Goal: Information Seeking & Learning: Check status

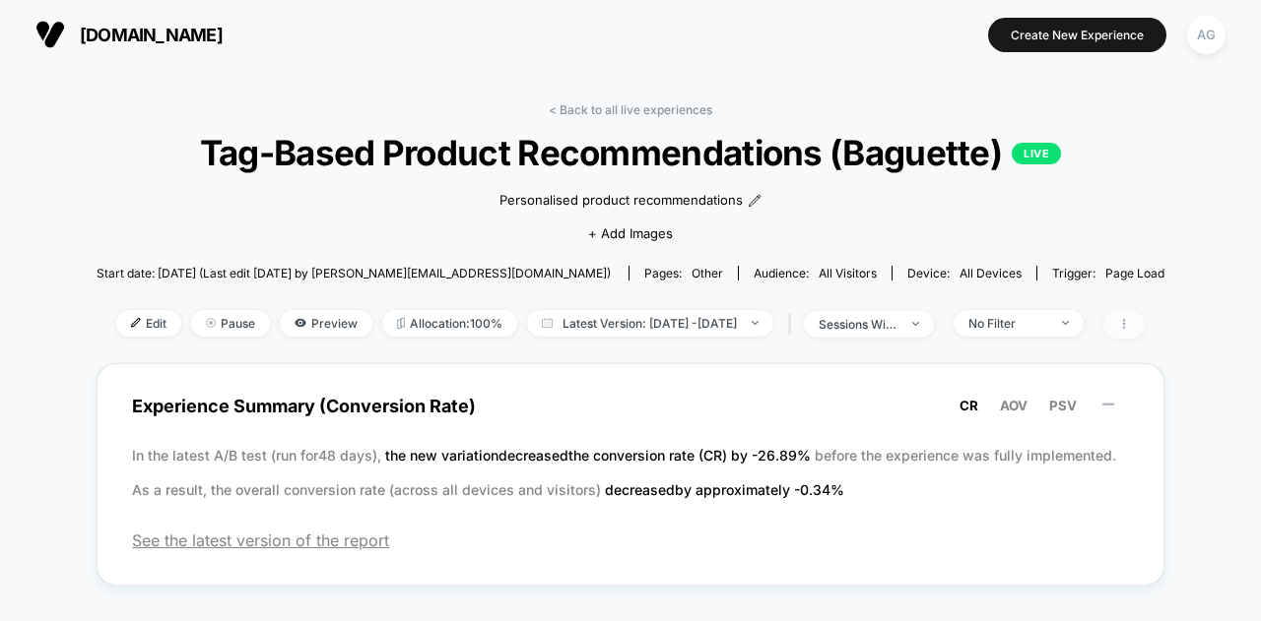
click at [1144, 318] on span at bounding box center [1123, 324] width 41 height 29
click at [609, 117] on div "< Back to all live experiences Tag-Based Product Recommendations (Baguette) LIV…" at bounding box center [631, 232] width 1068 height 261
click at [645, 109] on link "< Back to all live experiences" at bounding box center [630, 109] width 163 height 15
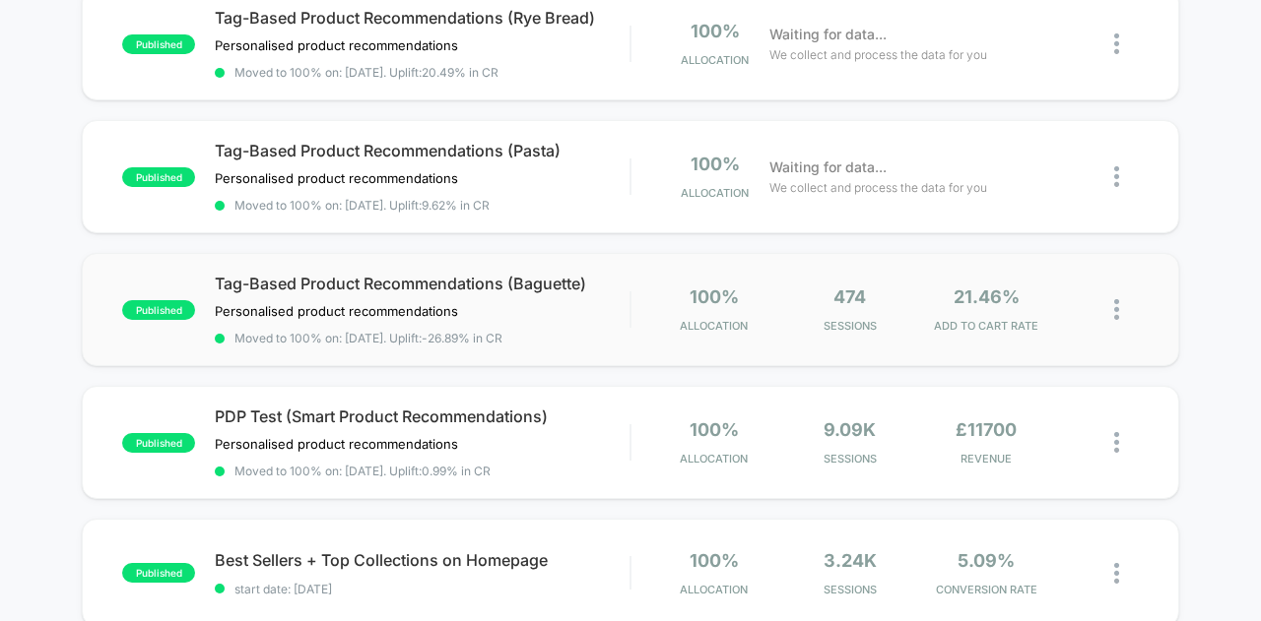
scroll to position [228, 0]
click at [488, 140] on span "Tag-Based Product Recommendations (Pasta)" at bounding box center [422, 150] width 415 height 20
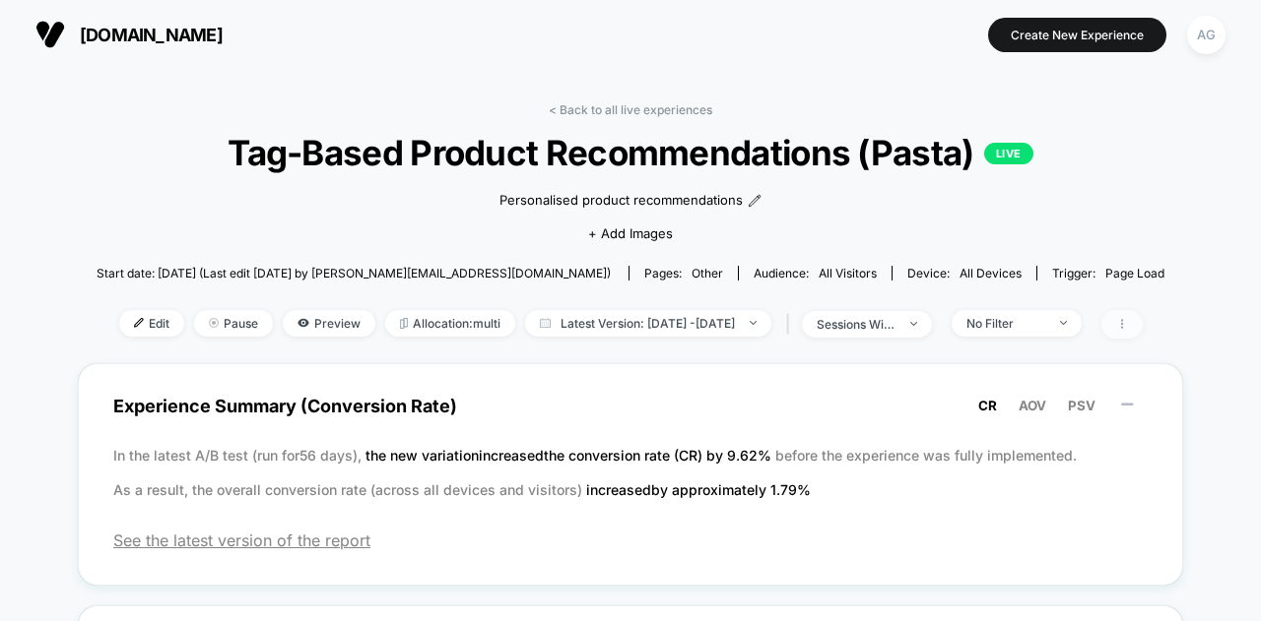
click at [1128, 326] on icon at bounding box center [1122, 324] width 12 height 12
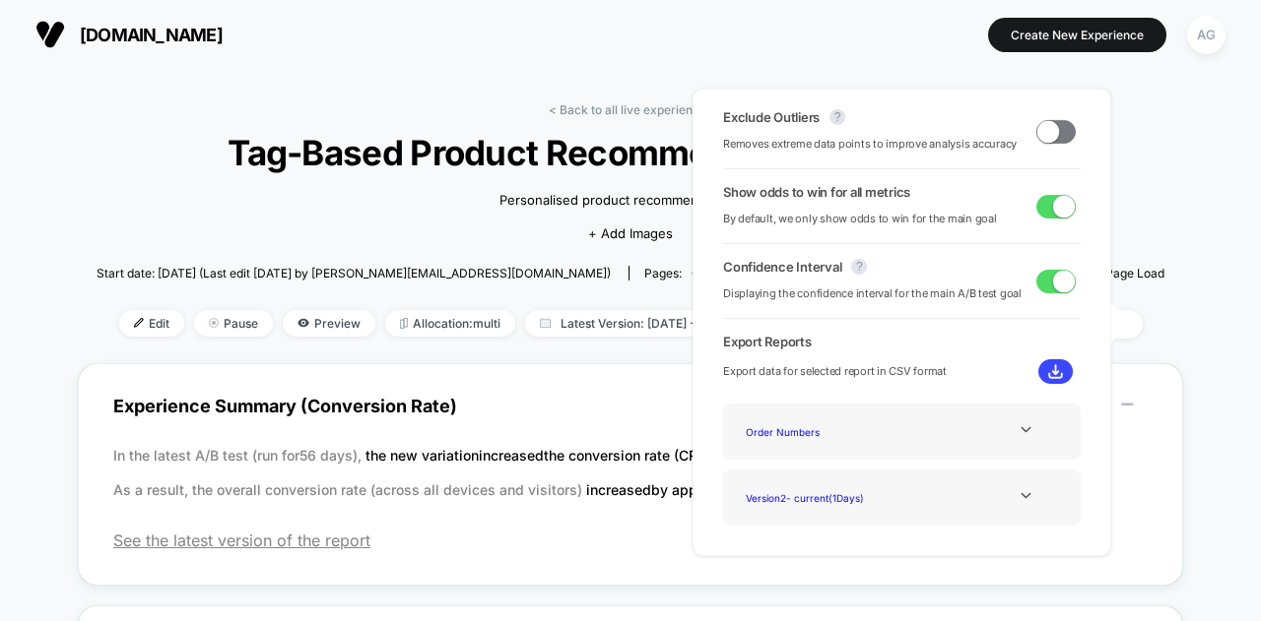
click at [431, 202] on div "Personalised product recommendations﻿ Click to edit experience details Personal…" at bounding box center [630, 214] width 640 height 83
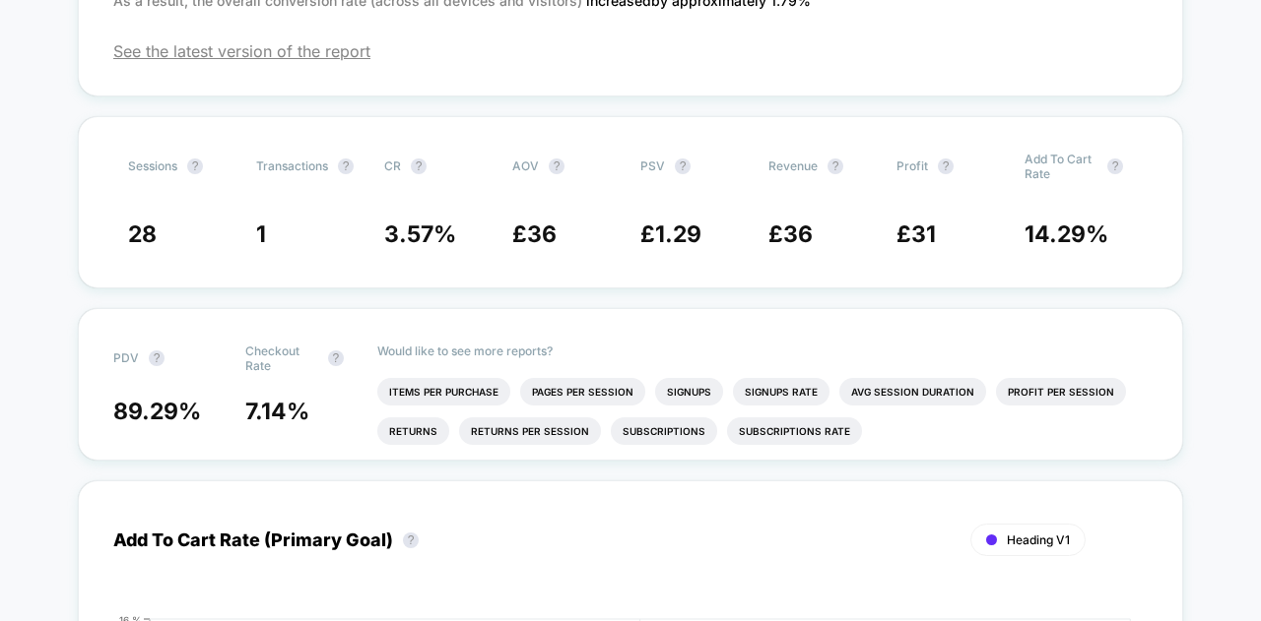
scroll to position [490, 0]
click at [324, 363] on span "Checkout Rate ?" at bounding box center [299, 358] width 108 height 30
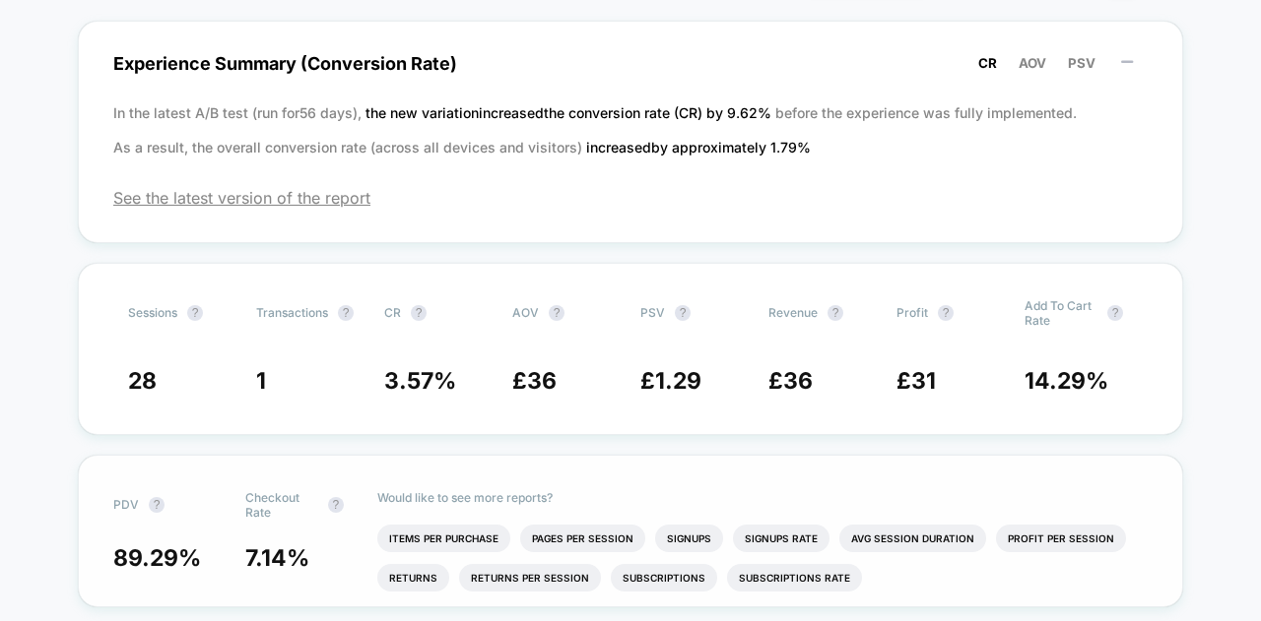
scroll to position [0, 0]
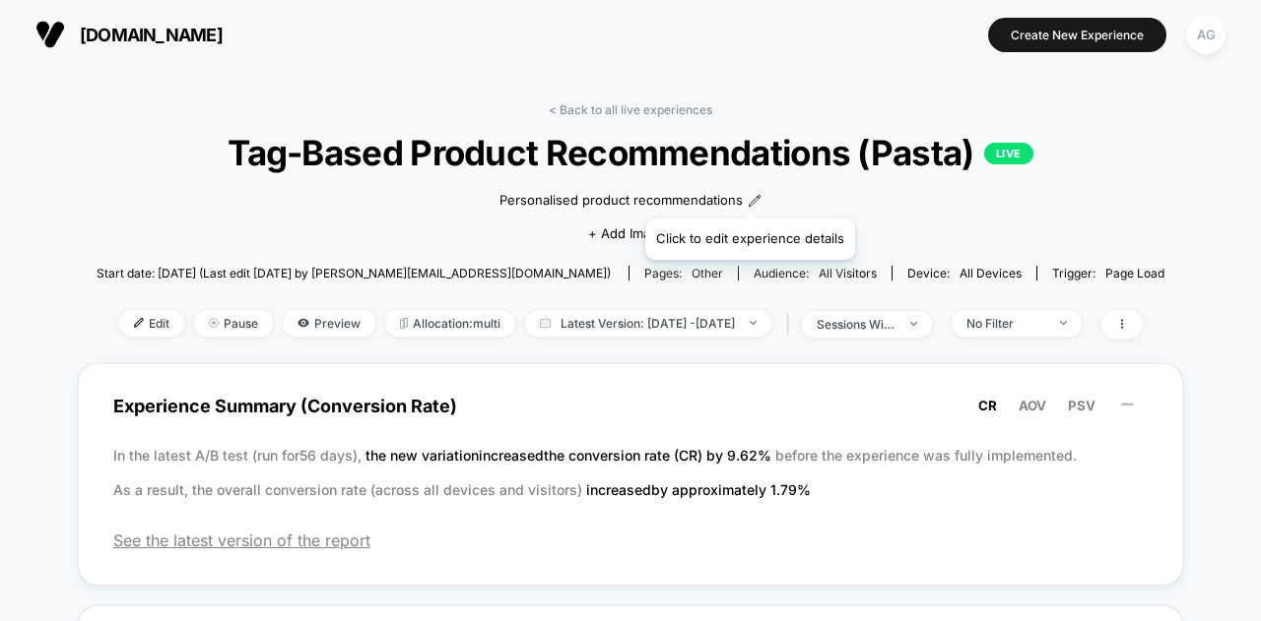
click at [748, 194] on icon at bounding box center [754, 201] width 14 height 14
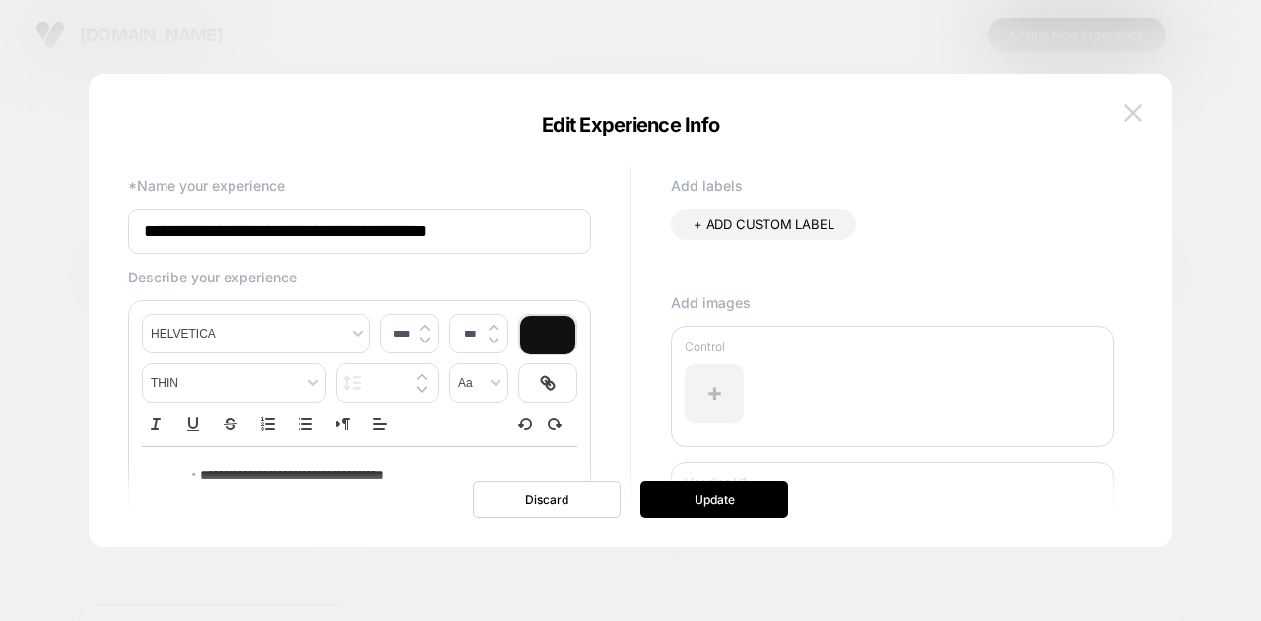
click at [1139, 112] on img at bounding box center [1133, 112] width 18 height 17
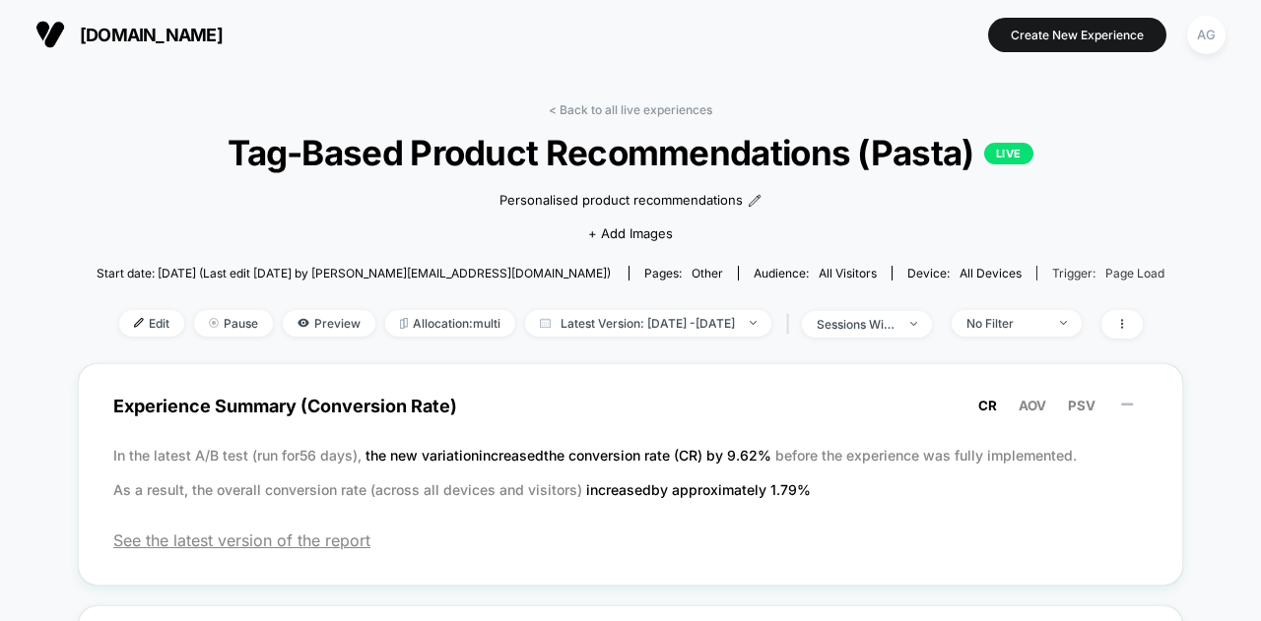
click at [1110, 267] on span "Page Load" at bounding box center [1134, 273] width 59 height 15
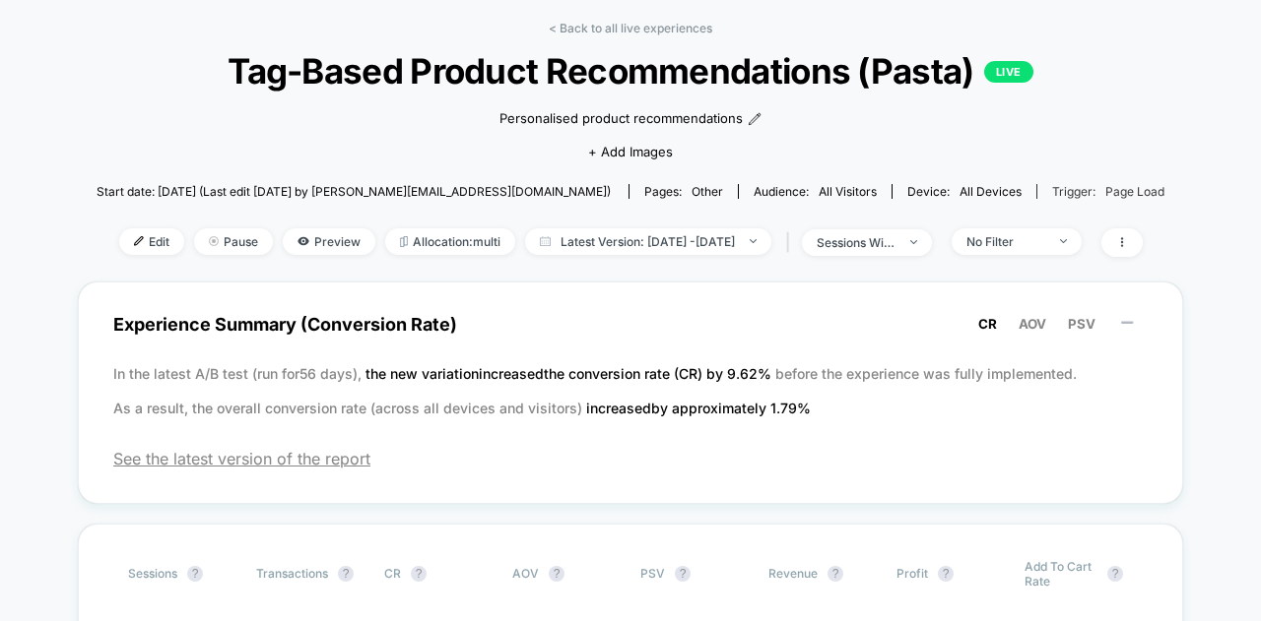
scroll to position [89, 0]
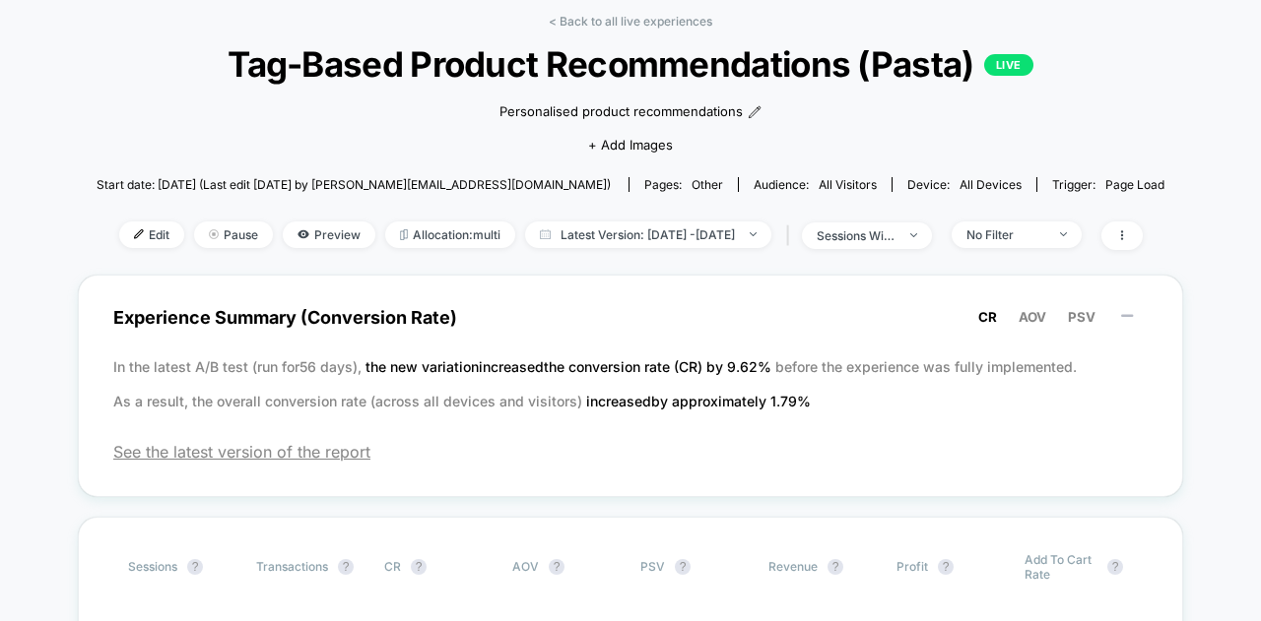
click at [818, 189] on span "All Visitors" at bounding box center [847, 184] width 58 height 15
click at [658, 193] on div "Start date: 9/4/2025 (Last edit 9/4/2025 by dimi.bogdanov@gravytrain.co.uk) Pag…" at bounding box center [631, 184] width 1068 height 34
click at [444, 229] on span "Allocation: multi" at bounding box center [450, 235] width 130 height 27
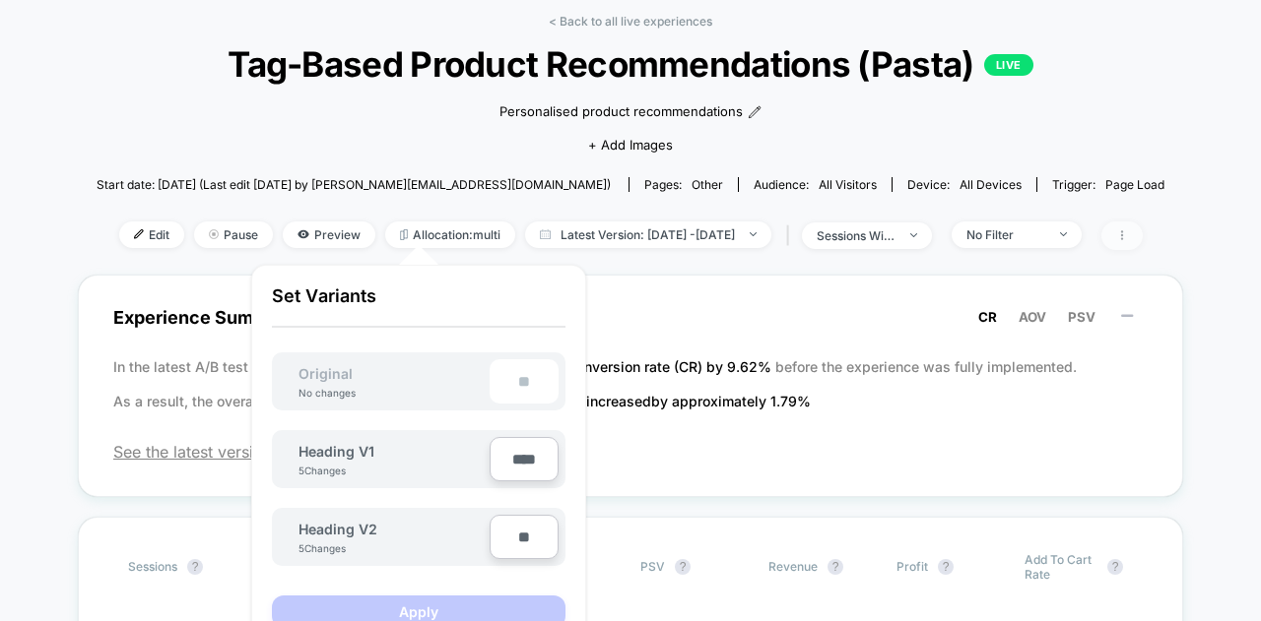
click at [1142, 229] on span at bounding box center [1121, 236] width 41 height 29
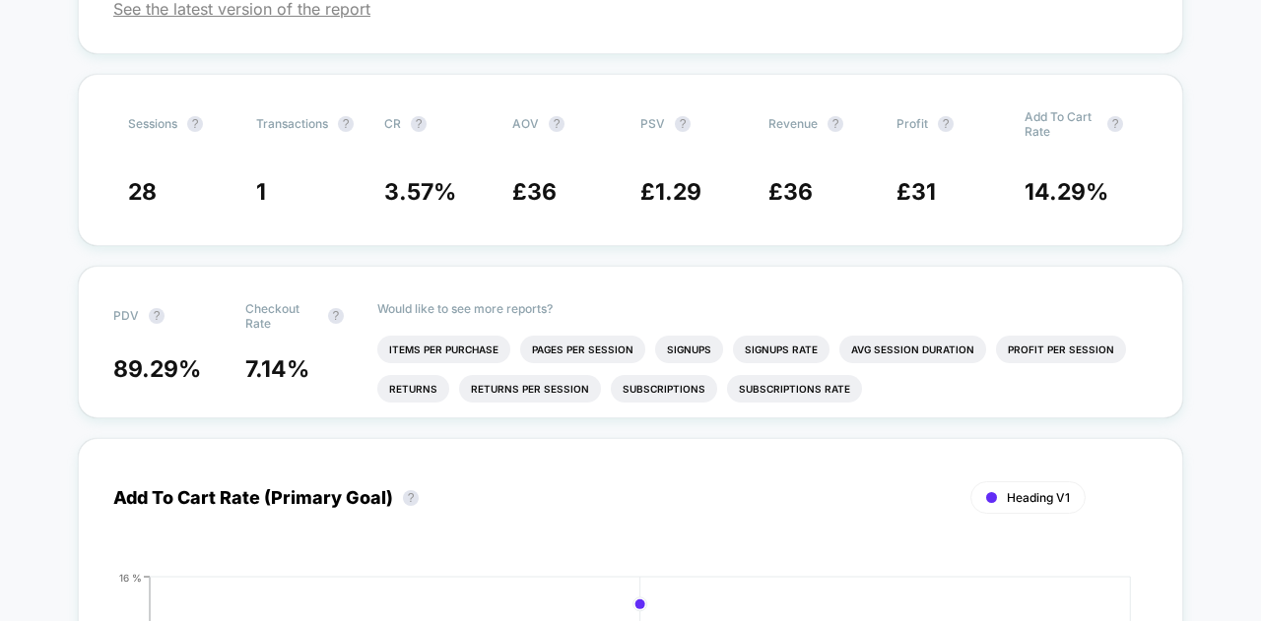
scroll to position [307, 0]
